Goal: Information Seeking & Learning: Learn about a topic

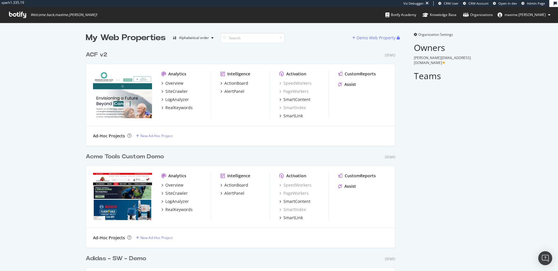
scroll to position [3075, 314]
click at [256, 33] on input at bounding box center [253, 38] width 64 height 10
type input "express"
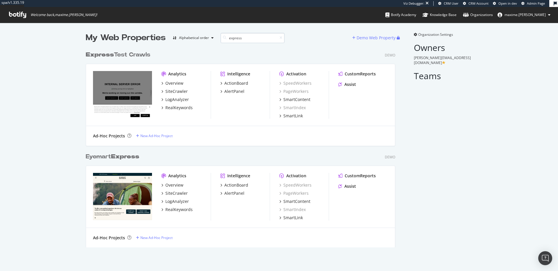
scroll to position [203, 314]
click at [181, 80] on div "Overview" at bounding box center [174, 83] width 18 height 6
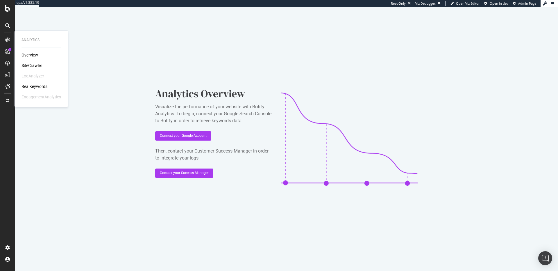
click at [6, 39] on icon at bounding box center [7, 39] width 5 height 5
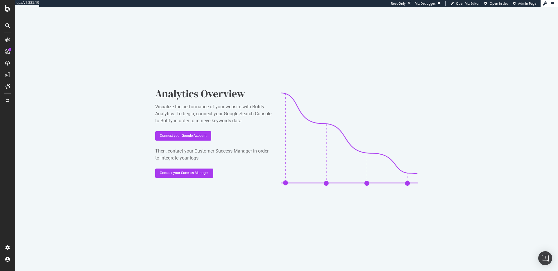
click at [6, 39] on icon at bounding box center [7, 39] width 5 height 5
click at [32, 68] on div "ActionBoard" at bounding box center [33, 67] width 23 height 6
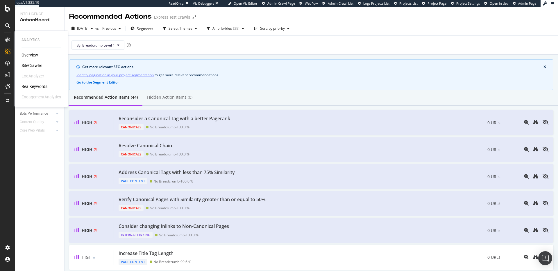
click at [8, 40] on icon at bounding box center [7, 39] width 5 height 5
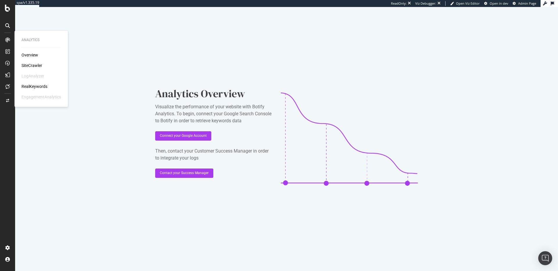
click at [29, 64] on div "SiteCrawler" at bounding box center [32, 65] width 21 height 6
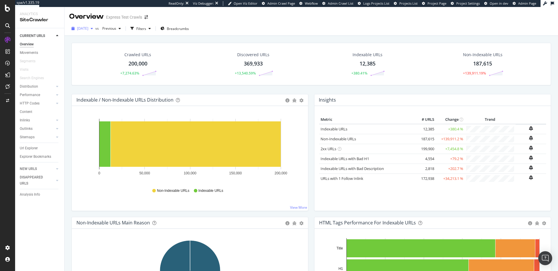
click at [95, 28] on div "button" at bounding box center [91, 28] width 7 height 3
click at [95, 29] on div "button" at bounding box center [91, 28] width 7 height 3
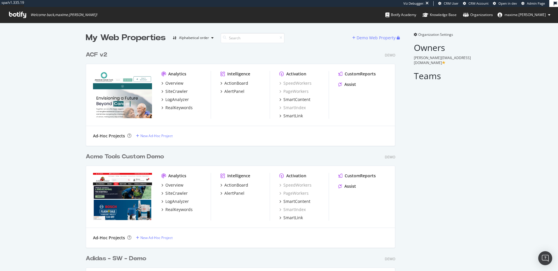
scroll to position [3075, 314]
type input "express"
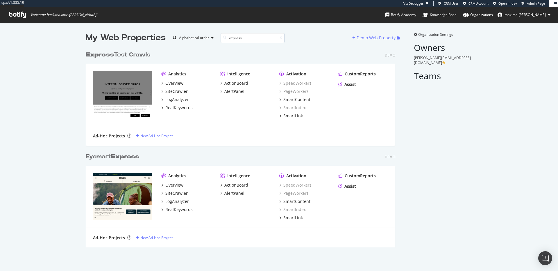
click at [234, 40] on input "express" at bounding box center [253, 38] width 64 height 10
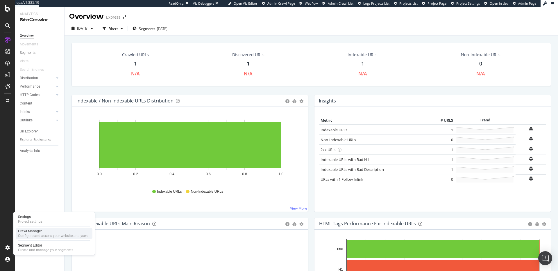
click at [45, 231] on div "Crawl Manager" at bounding box center [52, 230] width 69 height 5
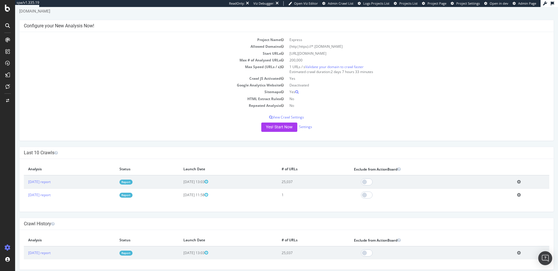
scroll to position [21, 0]
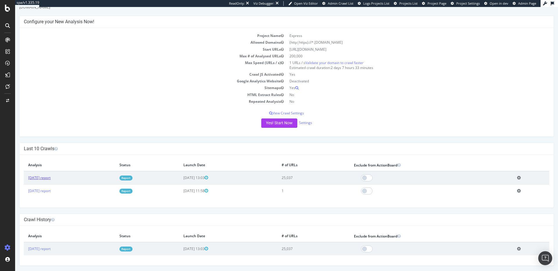
click at [51, 175] on link "[DATE] report" at bounding box center [39, 177] width 22 height 5
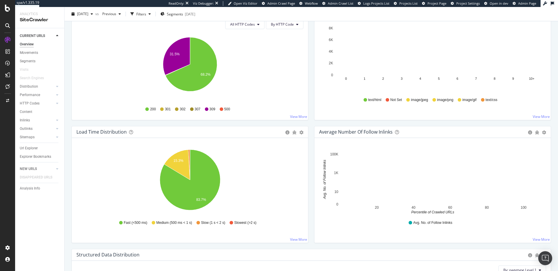
scroll to position [320, 0]
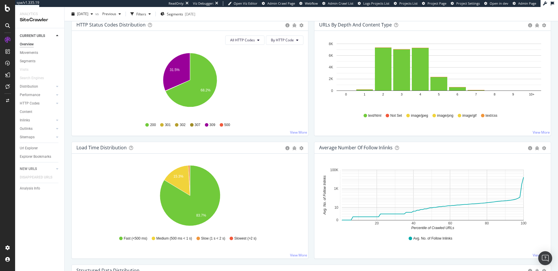
click at [152, 154] on div "Hold CMD (⌘) while clicking to filter the report. 15.3% 83.7% HTML Load Time Cr…" at bounding box center [190, 205] width 236 height 105
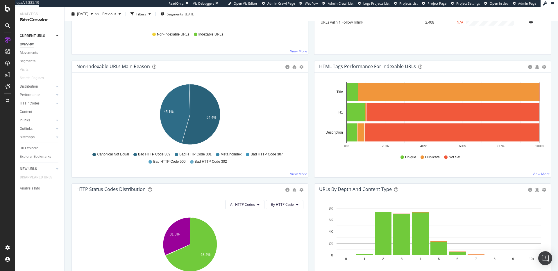
scroll to position [0, 0]
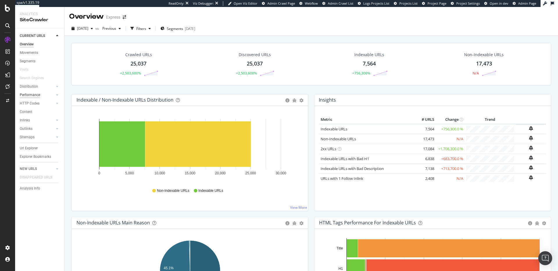
click at [31, 95] on div "Performance" at bounding box center [30, 95] width 20 height 6
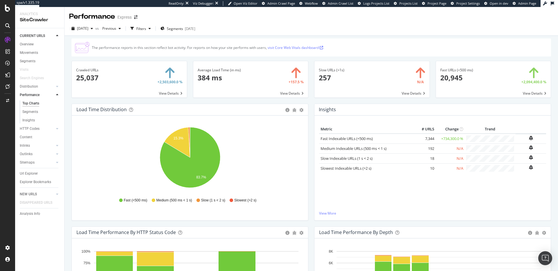
click at [270, 129] on icon "15.3% 83.7%" at bounding box center [189, 158] width 227 height 67
click at [95, 31] on div "[DATE]" at bounding box center [82, 28] width 26 height 9
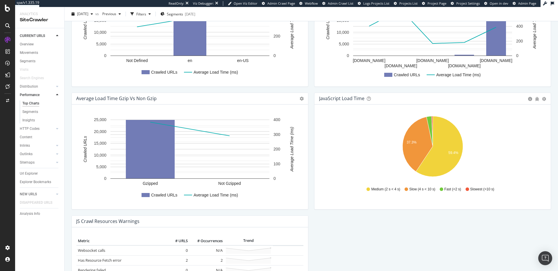
scroll to position [374, 0]
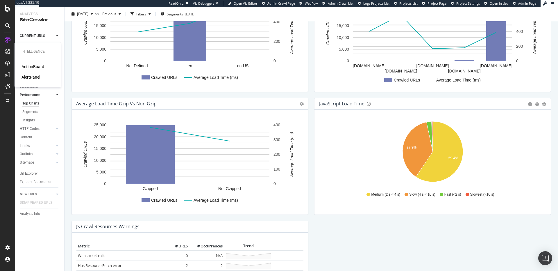
click at [35, 65] on div "ActionBoard" at bounding box center [33, 67] width 23 height 6
